Goal: Transaction & Acquisition: Purchase product/service

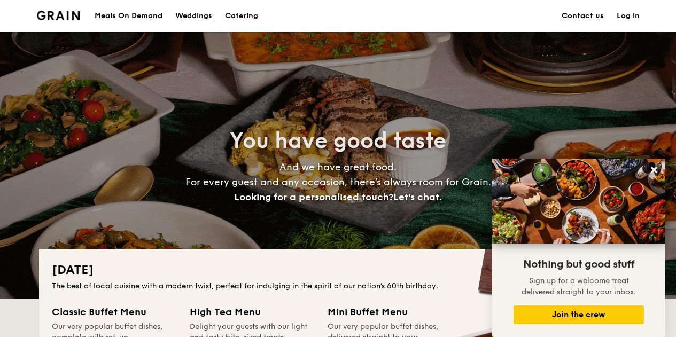
click at [109, 11] on div "Meals On Demand" at bounding box center [129, 16] width 68 height 32
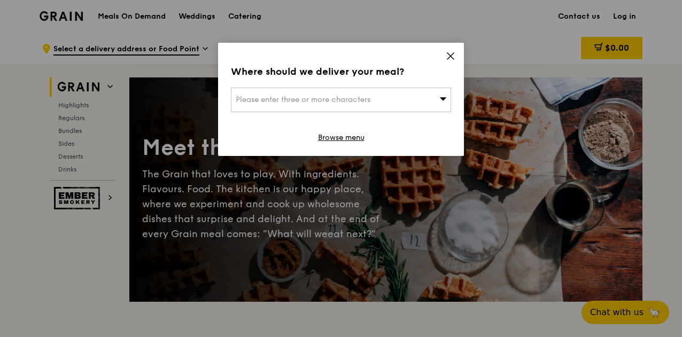
click at [358, 96] on span "Please enter three or more characters" at bounding box center [303, 99] width 135 height 9
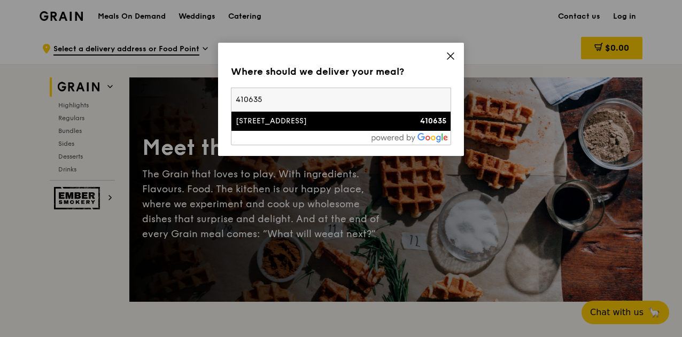
type input "410635"
click at [348, 119] on div "635 Bedok Reservoir Road" at bounding box center [315, 121] width 158 height 11
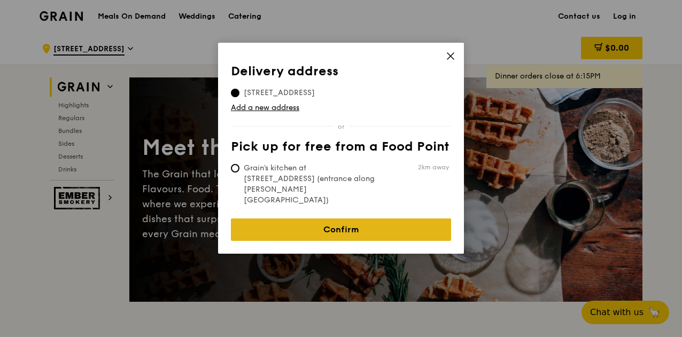
click at [319, 218] on link "Confirm" at bounding box center [341, 229] width 220 height 22
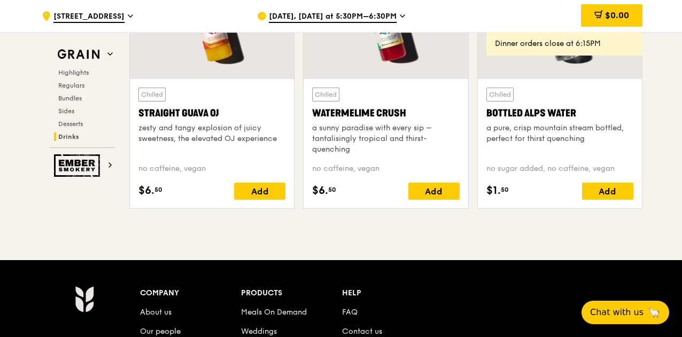
scroll to position [4534, 0]
